Goal: Task Accomplishment & Management: Use online tool/utility

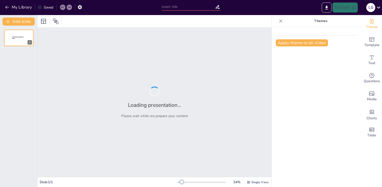
type input "GameAdvisor : Analyse Technique et Règlementaire pour l'IA des Jeux de Société"
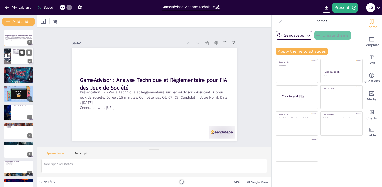
click at [21, 54] on icon at bounding box center [22, 53] width 4 height 4
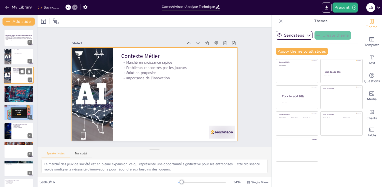
click at [12, 73] on div at bounding box center [19, 75] width 30 height 17
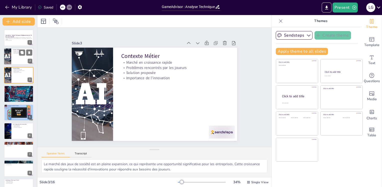
click at [14, 56] on div at bounding box center [19, 56] width 30 height 17
click at [14, 70] on p "Problèmes rencontrés par les joueurs" at bounding box center [23, 70] width 20 height 1
click at [13, 94] on div at bounding box center [18, 93] width 31 height 17
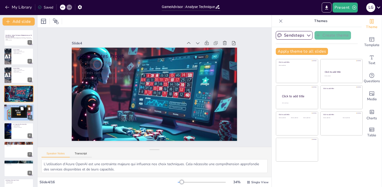
click at [14, 109] on p "Choix de l'embedding" at bounding box center [18, 108] width 27 height 1
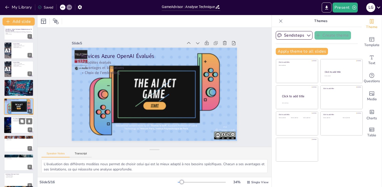
click at [14, 123] on div at bounding box center [19, 124] width 30 height 17
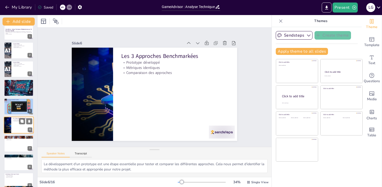
scroll to position [25, 0]
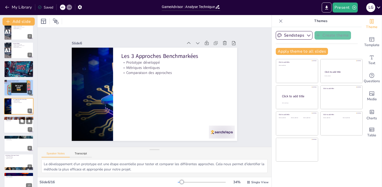
click at [15, 124] on div at bounding box center [19, 124] width 30 height 17
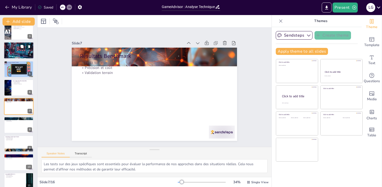
click at [16, 52] on div at bounding box center [18, 50] width 31 height 17
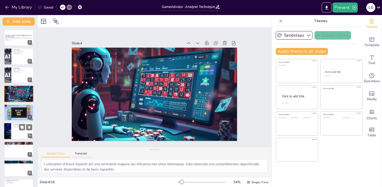
scroll to position [142, 0]
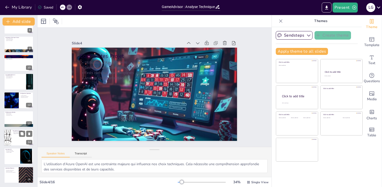
click at [18, 135] on div at bounding box center [19, 137] width 30 height 17
type textarea "Avoir une roadmap bien définie est essentiel pour guider nos efforts d'améliora…"
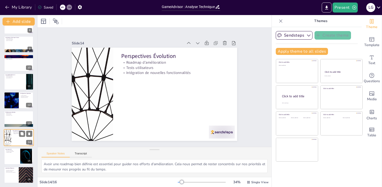
scroll to position [143, 0]
